Goal: Check status: Check status

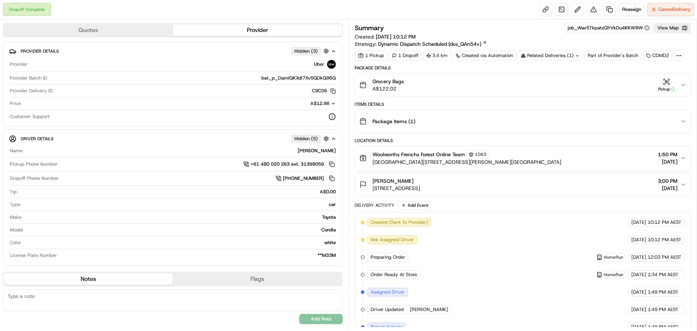
click at [664, 23] on div "Summary job_Wav5TkpatzQYVkDu4KKW9W View Map Created: [DATE] 10:12 PM Strategy: …" at bounding box center [523, 174] width 349 height 311
click at [665, 25] on button "View Map" at bounding box center [673, 28] width 37 height 10
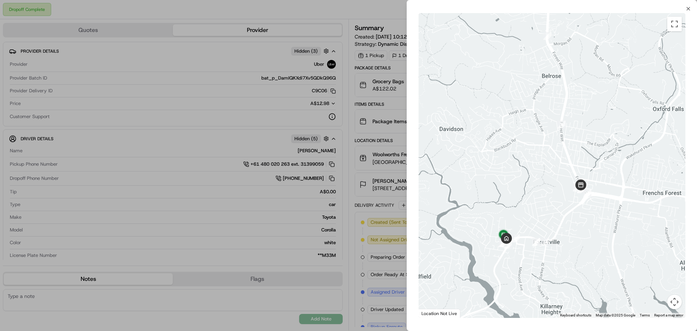
click at [689, 12] on div "← Move left → Move right ↑ Move up ↓ Move down + Zoom in - Zoom out Home Jump l…" at bounding box center [552, 166] width 290 height 308
click at [689, 10] on icon "button" at bounding box center [689, 9] width 6 height 6
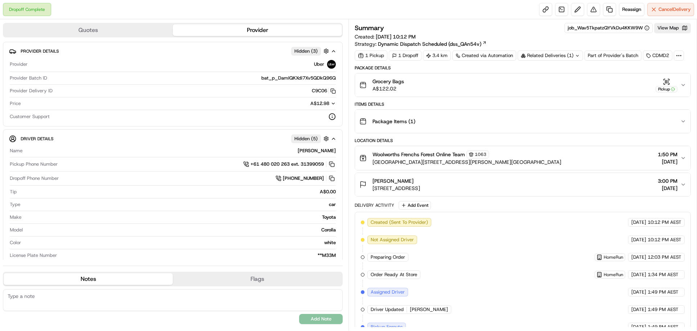
click at [654, 89] on div "Grocery Bags A$122.02 Pickup" at bounding box center [520, 85] width 321 height 15
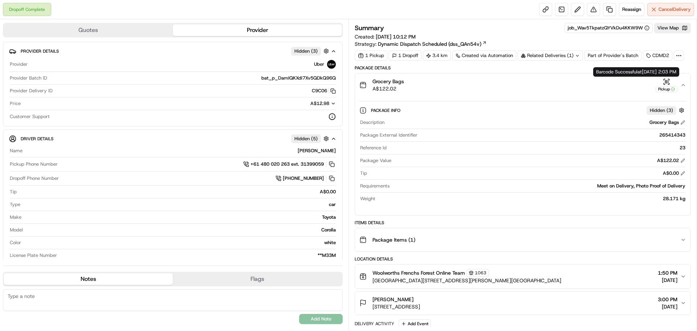
click at [668, 81] on icon "button" at bounding box center [668, 81] width 0 height 3
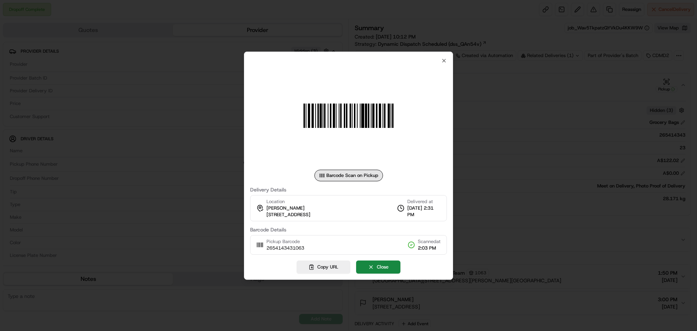
click at [442, 56] on div "Barcode Scan on Pickup Delivery Details Location [PERSON_NAME] [STREET_ADDRESS]…" at bounding box center [348, 166] width 209 height 228
click at [441, 67] on div at bounding box center [348, 116] width 197 height 105
drag, startPoint x: 452, startPoint y: 58, endPoint x: 447, endPoint y: 59, distance: 4.8
click at [451, 58] on div "Barcode Scan on Pickup Delivery Details Location [PERSON_NAME] [STREET_ADDRESS]…" at bounding box center [348, 166] width 209 height 228
click at [447, 59] on icon "button" at bounding box center [444, 61] width 6 height 6
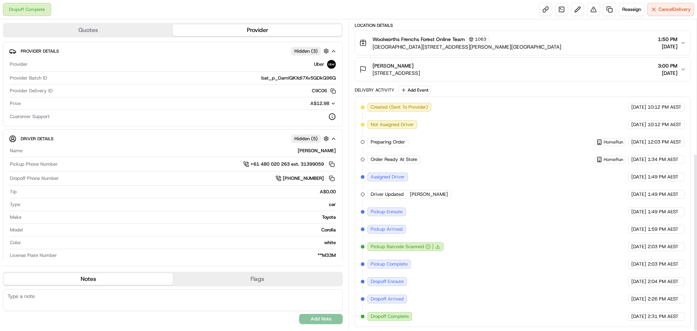
drag, startPoint x: 507, startPoint y: 187, endPoint x: 494, endPoint y: 279, distance: 92.8
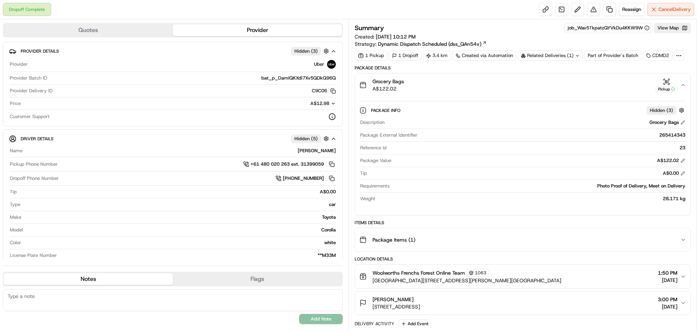
click at [653, 85] on div "Grocery Bags A$122.02 Pickup" at bounding box center [520, 85] width 321 height 15
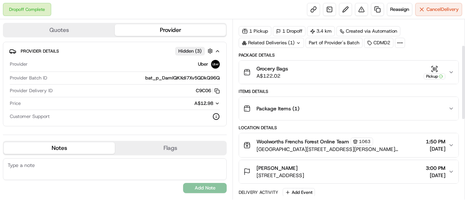
scroll to position [24, 0]
